Goal: Obtain resource: Download file/media

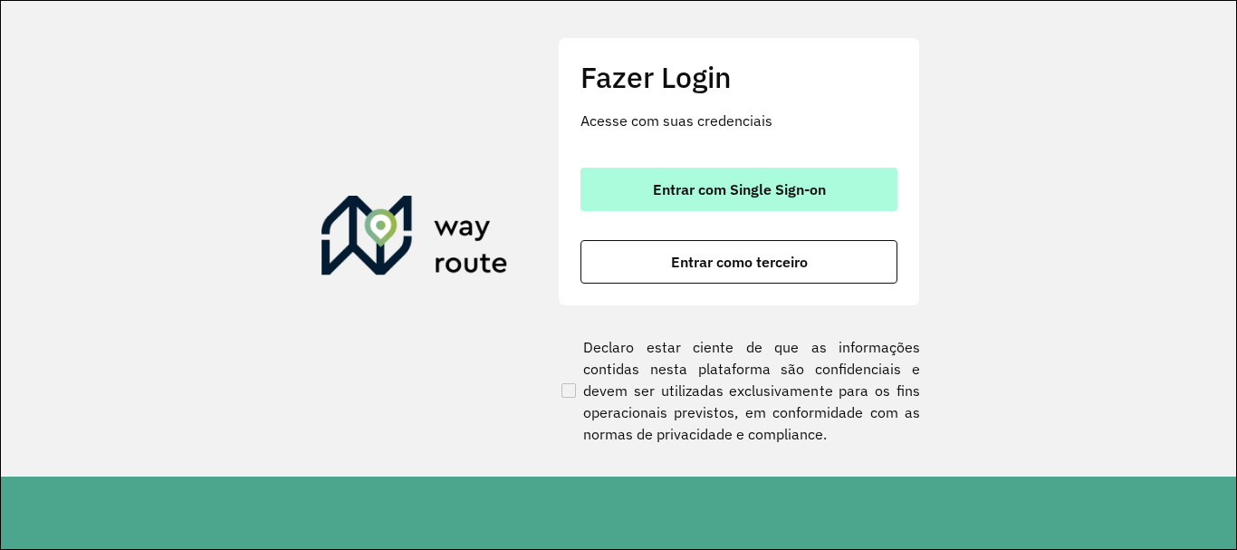
click at [700, 188] on span "Entrar com Single Sign-on" at bounding box center [739, 189] width 173 height 14
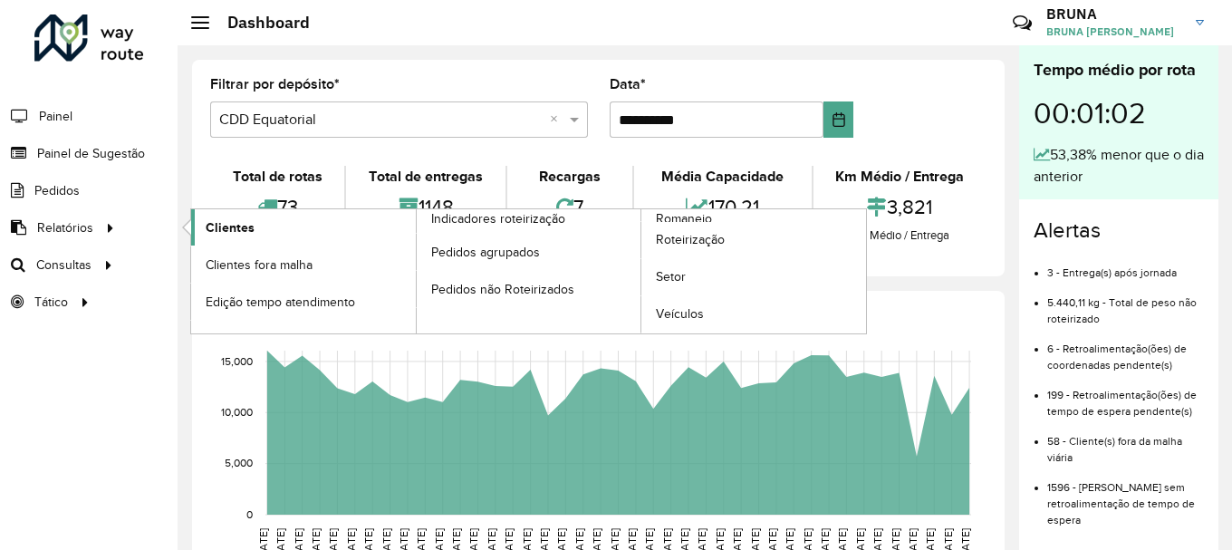
click at [233, 230] on span "Clientes" at bounding box center [230, 227] width 49 height 19
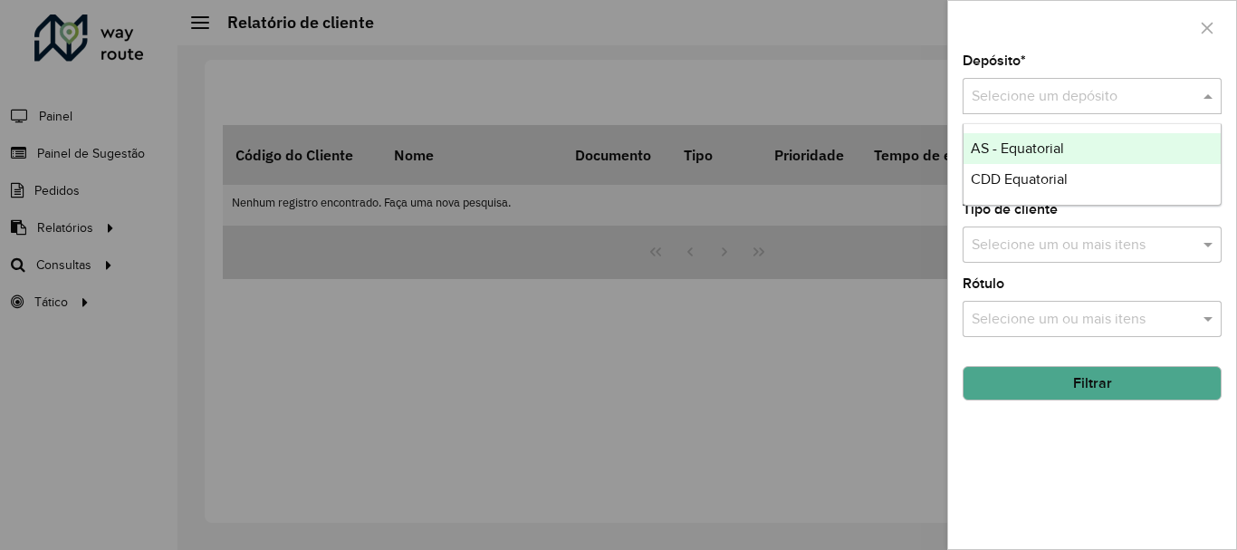
click at [1068, 92] on input "text" at bounding box center [1074, 97] width 205 height 22
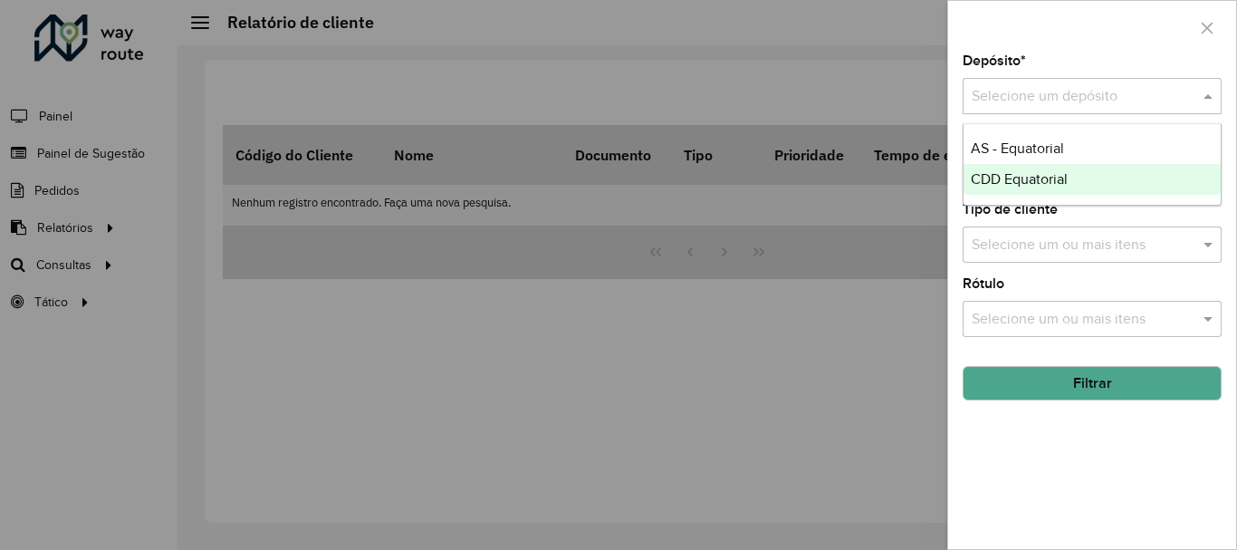
click at [1011, 190] on div "CDD Equatorial" at bounding box center [1092, 179] width 257 height 31
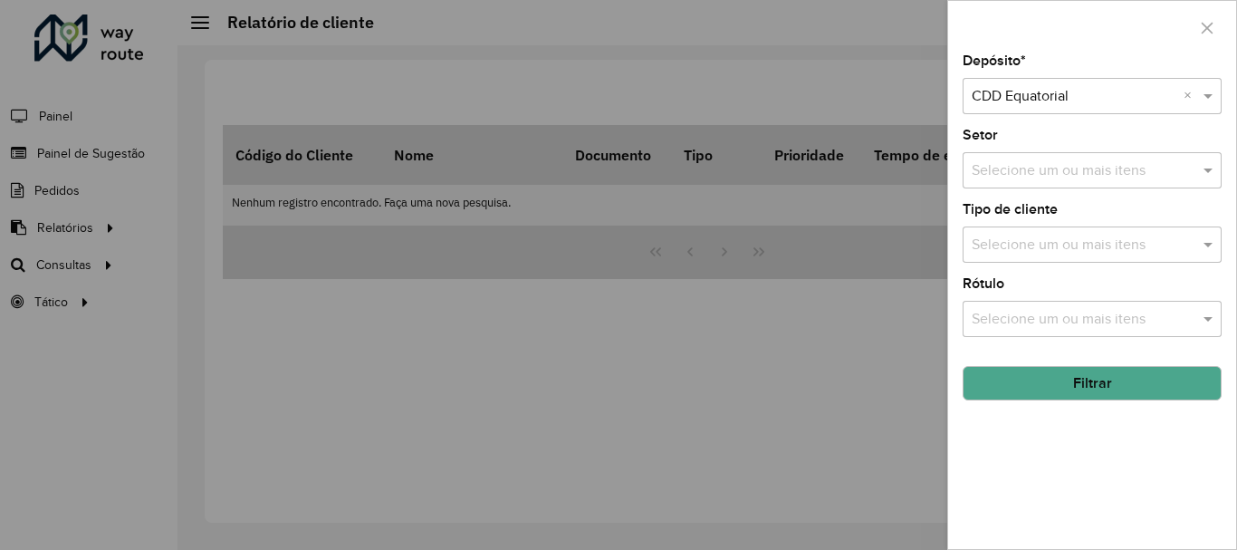
click at [1038, 387] on button "Filtrar" at bounding box center [1092, 383] width 259 height 34
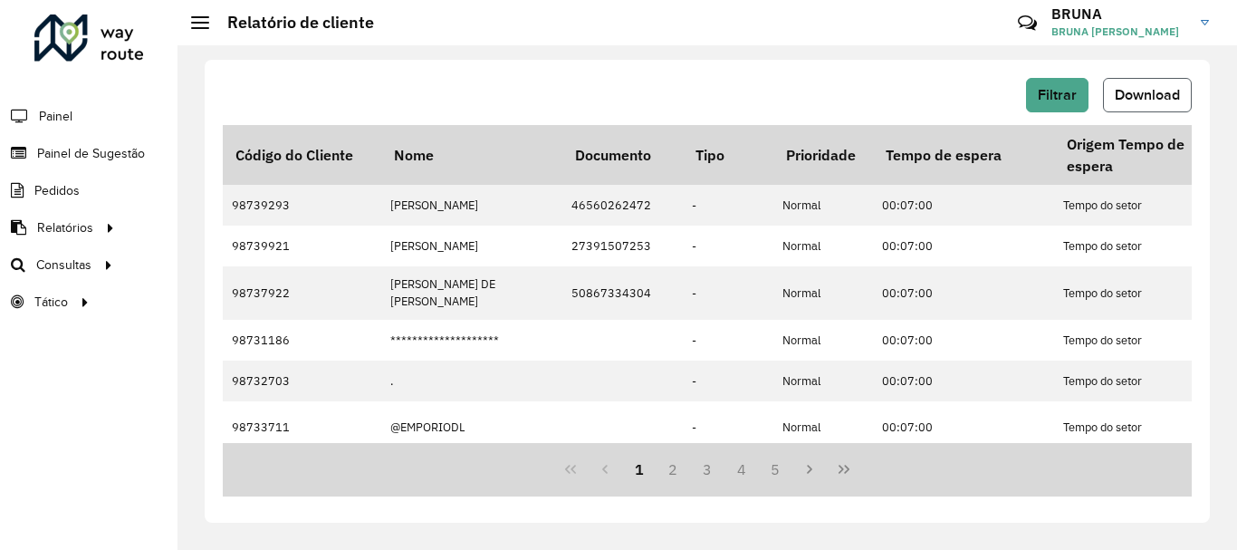
click at [1127, 85] on button "Download" at bounding box center [1147, 95] width 89 height 34
